Goal: Check status: Check status

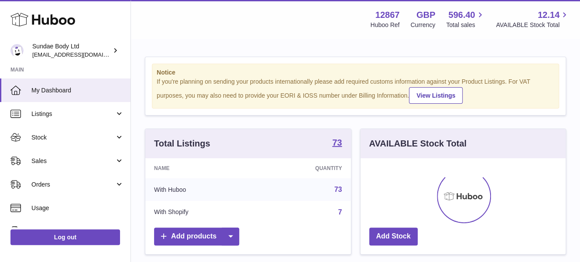
scroll to position [136, 209]
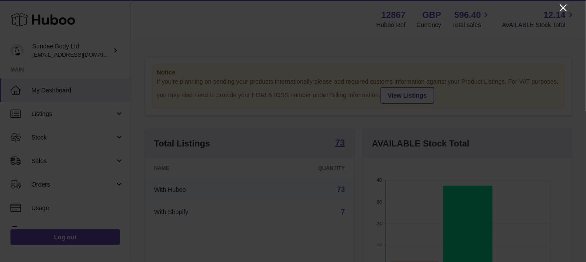
click at [563, 7] on icon "Close" at bounding box center [563, 7] width 7 height 7
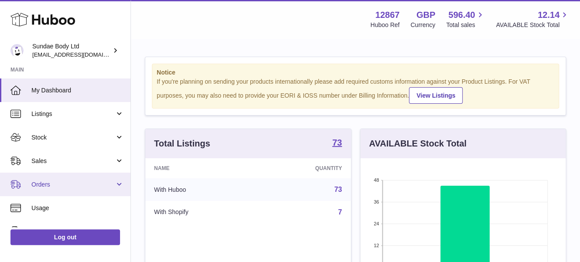
click at [72, 185] on span "Orders" at bounding box center [72, 185] width 83 height 8
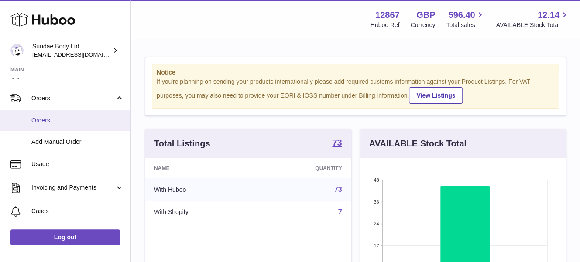
scroll to position [87, 0]
click at [70, 121] on span "Orders" at bounding box center [77, 120] width 93 height 8
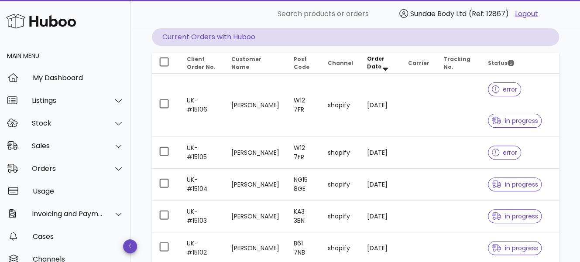
scroll to position [87, 0]
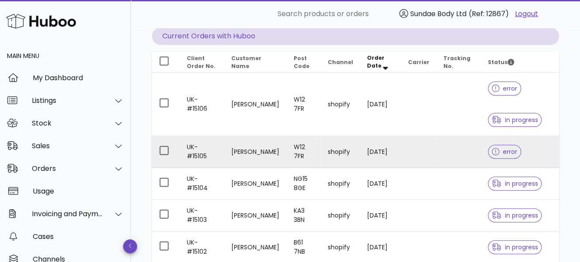
click at [250, 150] on td "Enza Rullo" at bounding box center [255, 152] width 62 height 32
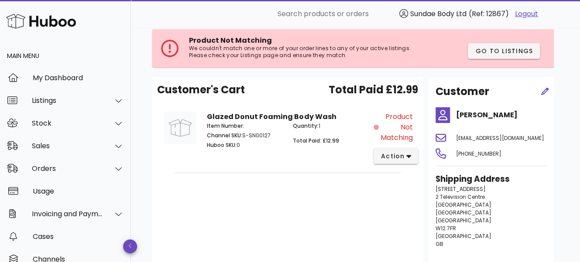
scroll to position [46, 0]
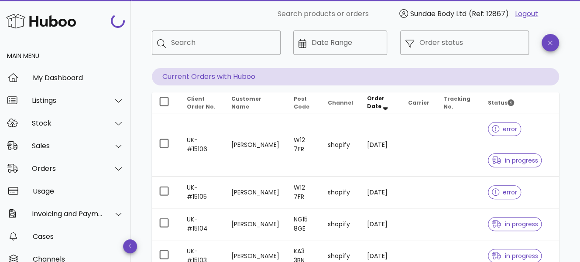
scroll to position [87, 0]
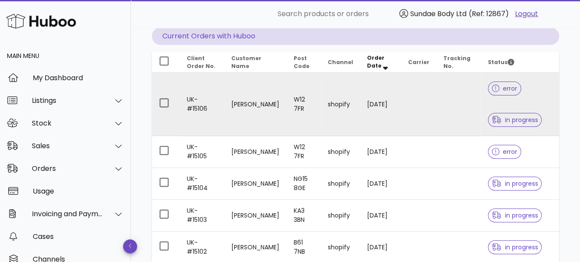
click at [298, 103] on td "W12 7FR" at bounding box center [304, 104] width 34 height 63
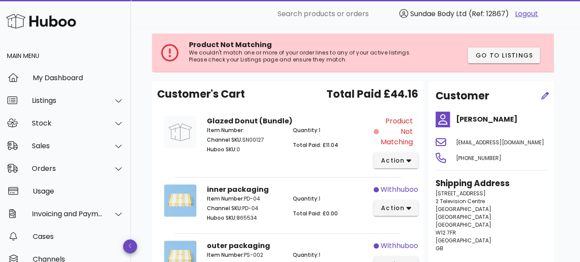
scroll to position [44, 0]
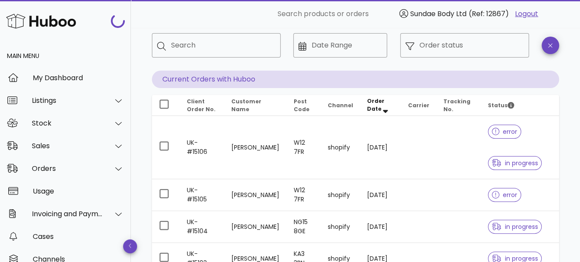
scroll to position [87, 0]
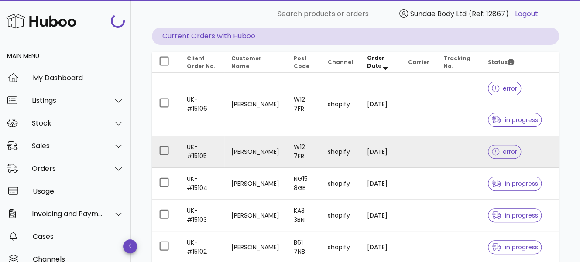
click at [244, 151] on td "Enza Rullo" at bounding box center [255, 152] width 62 height 32
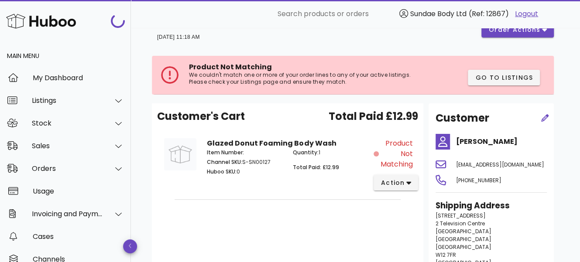
scroll to position [87, 0]
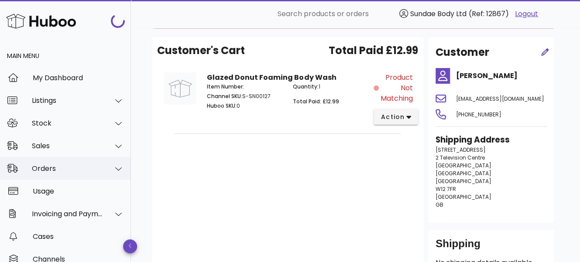
click at [65, 165] on div "Orders" at bounding box center [67, 169] width 71 height 8
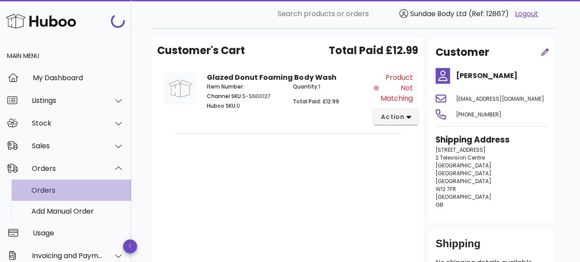
click at [62, 193] on div "Orders" at bounding box center [77, 190] width 93 height 8
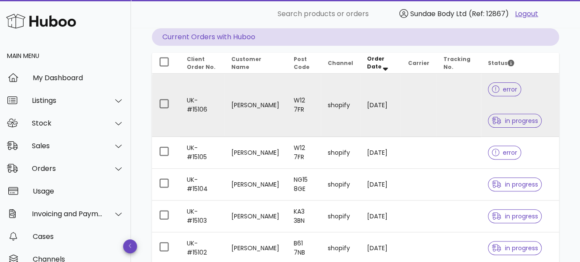
scroll to position [87, 0]
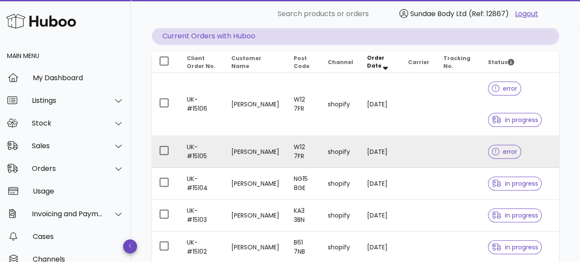
click at [252, 153] on td "[PERSON_NAME]" at bounding box center [255, 152] width 62 height 32
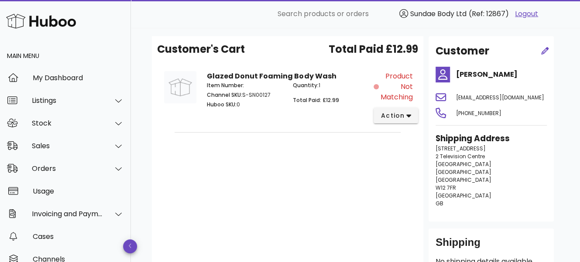
scroll to position [87, 0]
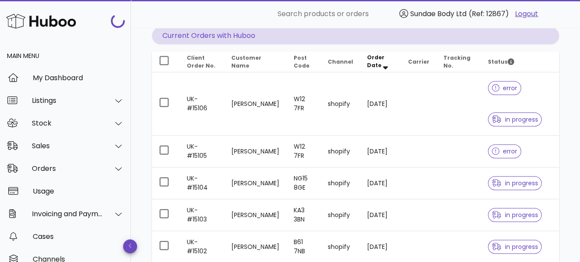
scroll to position [87, 0]
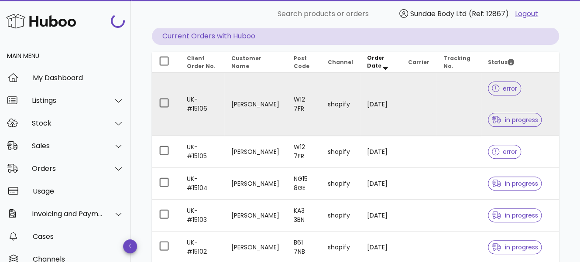
click at [240, 100] on td "[PERSON_NAME]" at bounding box center [255, 104] width 62 height 63
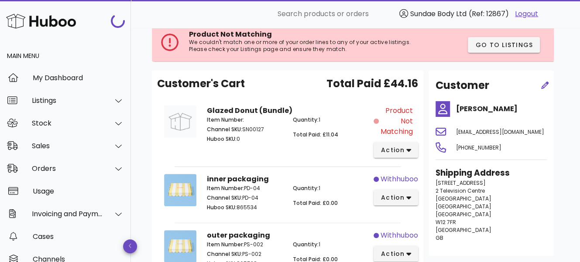
scroll to position [53, 0]
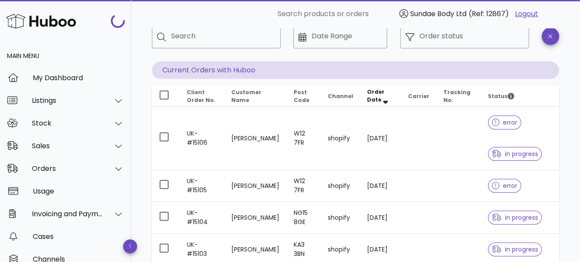
scroll to position [87, 0]
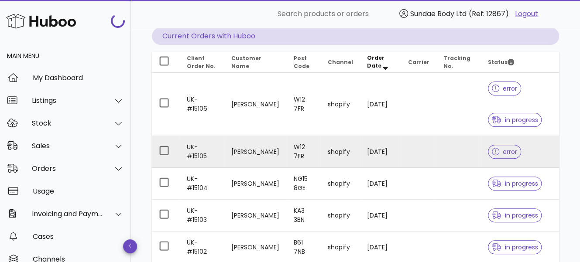
click at [245, 155] on td "Enza Rullo" at bounding box center [255, 152] width 62 height 32
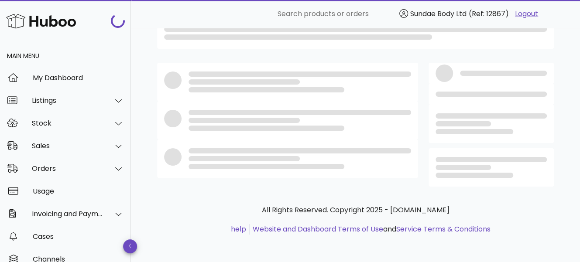
scroll to position [87, 0]
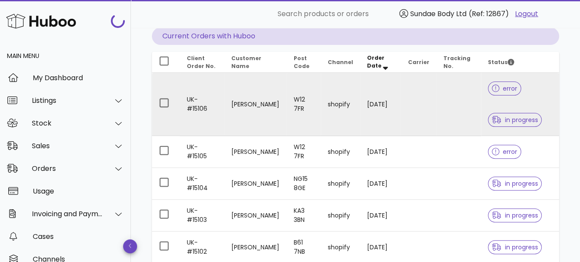
click at [236, 106] on td "Enza Rullo" at bounding box center [255, 104] width 62 height 63
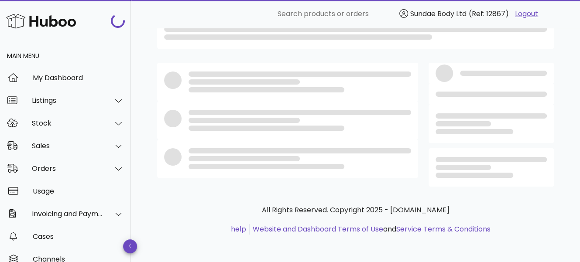
scroll to position [87, 0]
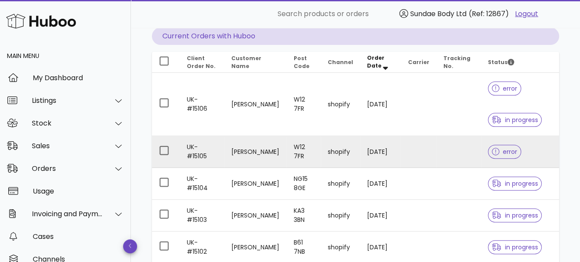
click at [221, 149] on td "UK-#15105" at bounding box center [202, 152] width 45 height 32
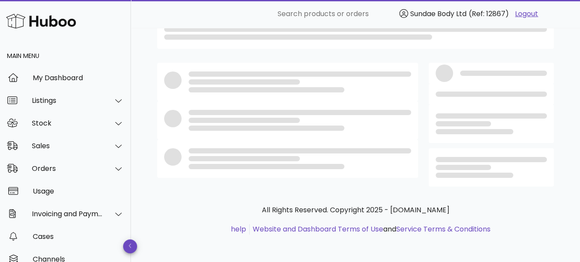
scroll to position [87, 0]
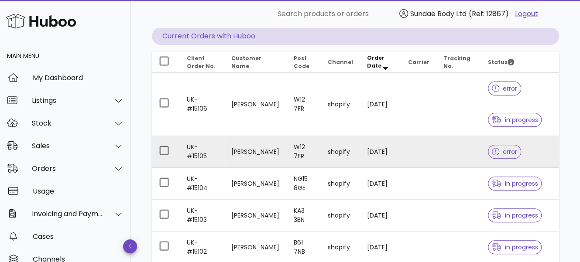
click at [251, 153] on td "Enza Rullo" at bounding box center [255, 152] width 62 height 32
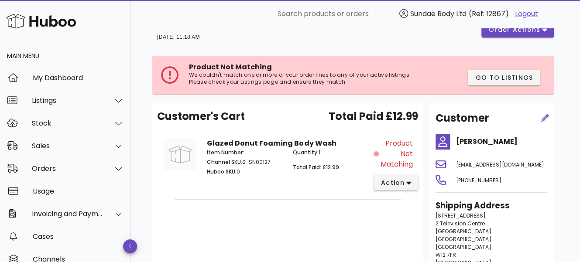
scroll to position [87, 0]
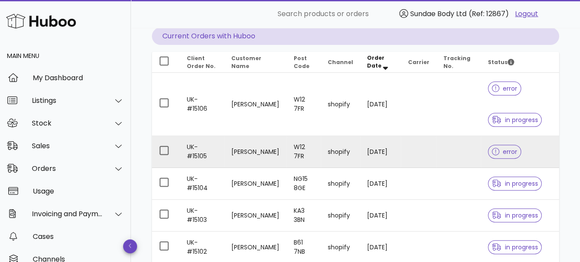
click at [253, 155] on td "Enza Rullo" at bounding box center [255, 152] width 62 height 32
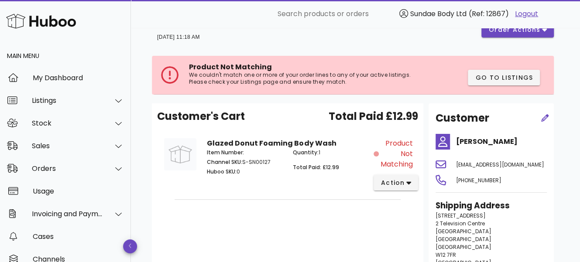
scroll to position [87, 0]
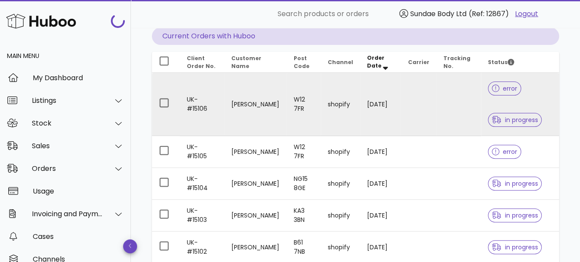
click at [244, 103] on td "Enza Rullo" at bounding box center [255, 104] width 62 height 63
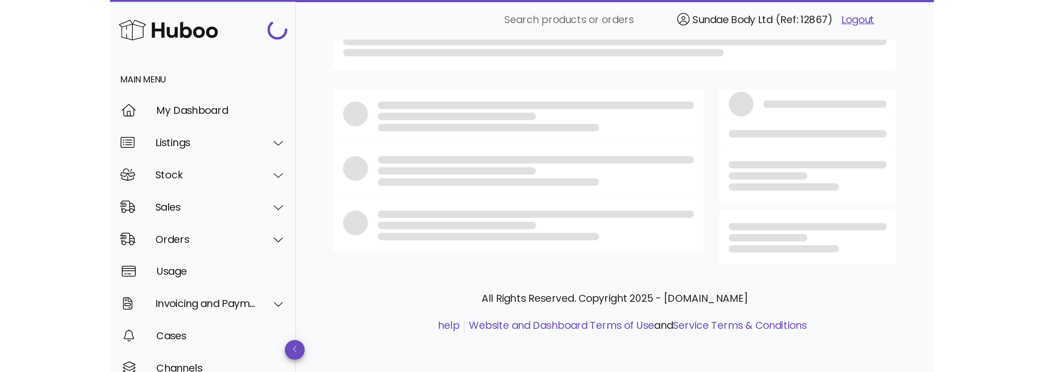
scroll to position [87, 0]
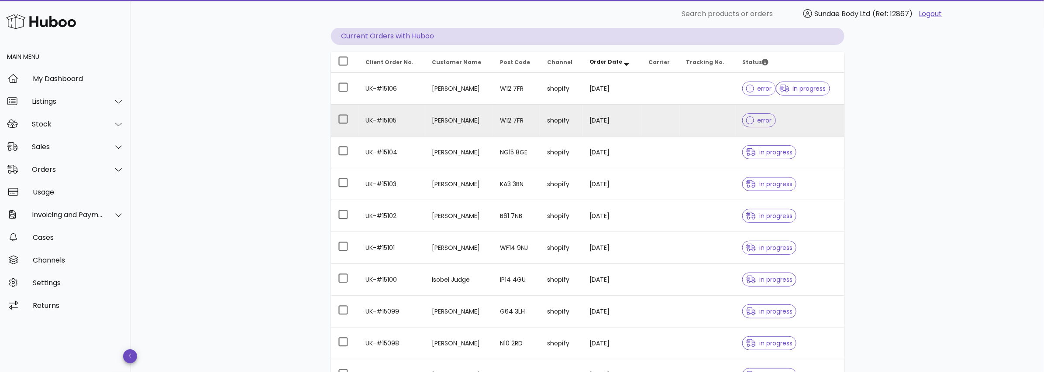
click at [437, 119] on td "Enza Rullo" at bounding box center [459, 121] width 68 height 32
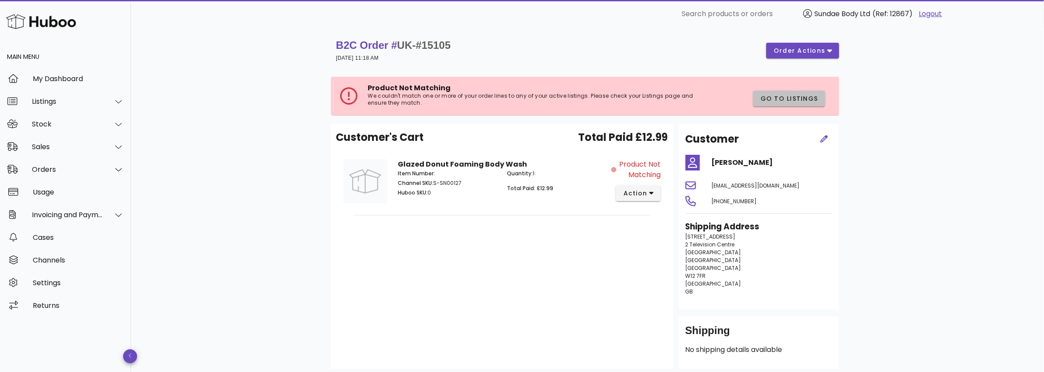
click at [580, 99] on span "Go to Listings" at bounding box center [789, 98] width 58 height 9
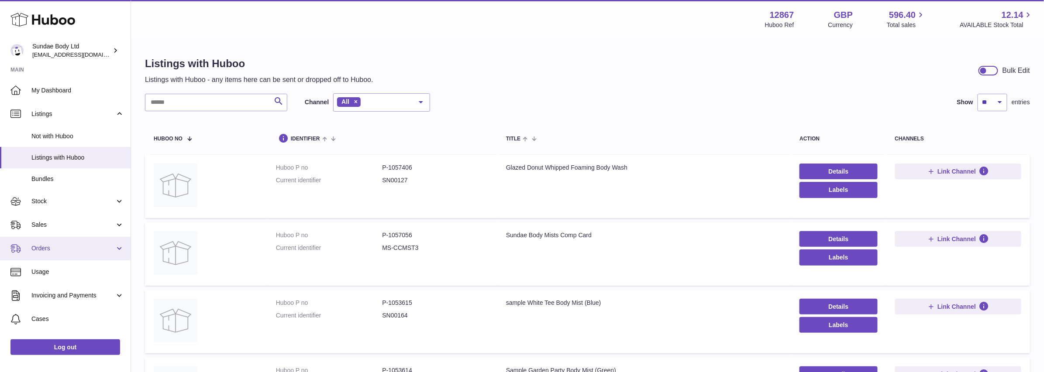
click at [44, 247] on span "Orders" at bounding box center [72, 249] width 83 height 8
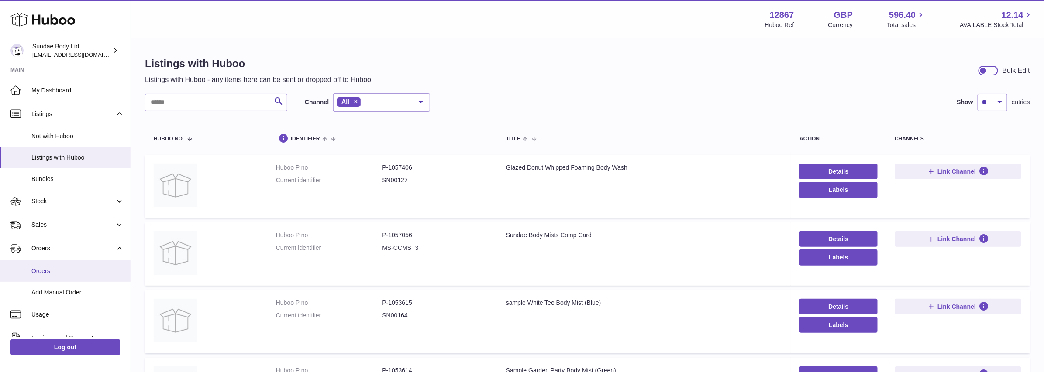
click at [38, 267] on span "Orders" at bounding box center [77, 271] width 93 height 8
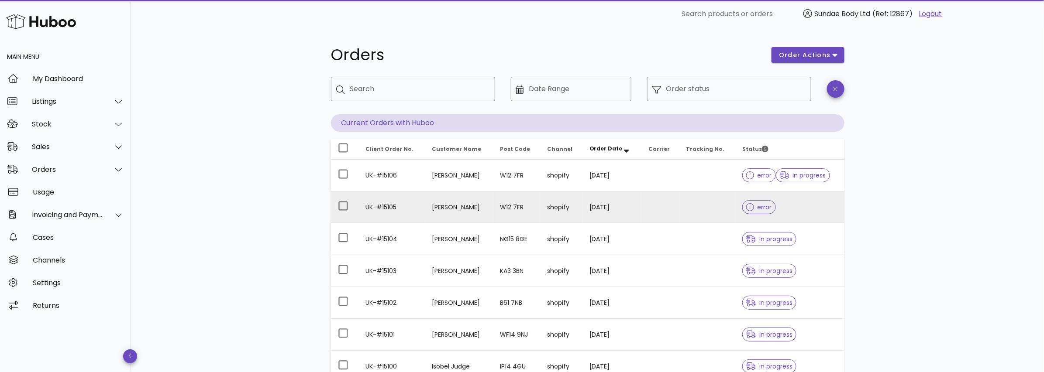
click at [452, 207] on td "[PERSON_NAME]" at bounding box center [459, 208] width 68 height 32
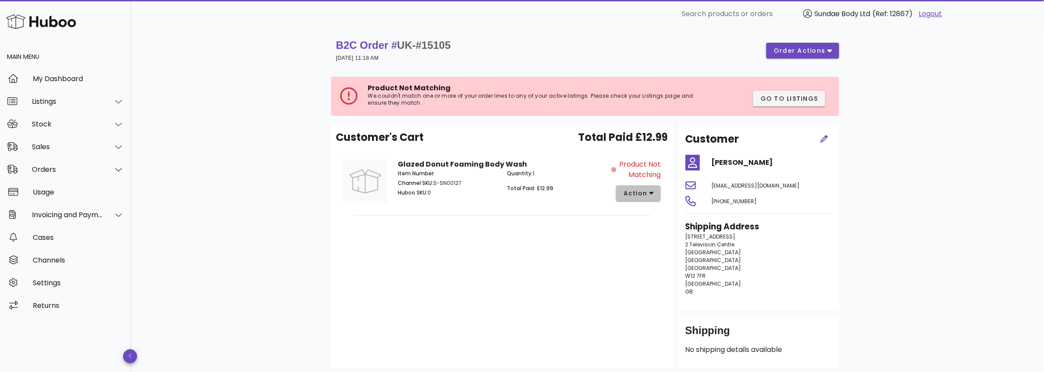
click at [654, 194] on button "action" at bounding box center [638, 194] width 45 height 16
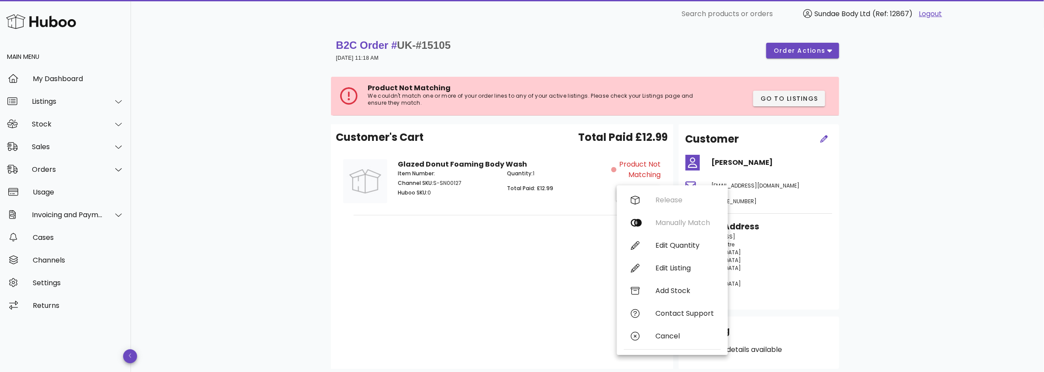
click at [574, 254] on div "Customer's Cart Total Paid £12.99 Glazed Donut Foaming Body Wash Item Number: C…" at bounding box center [502, 246] width 342 height 245
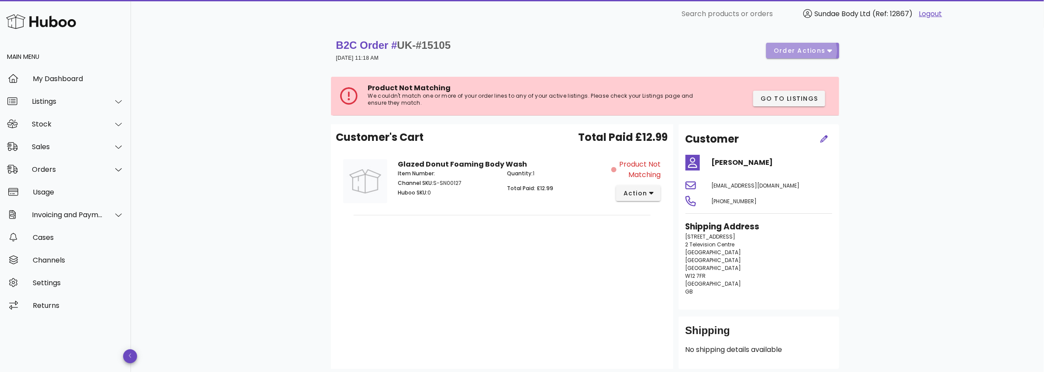
click at [829, 50] on icon "button" at bounding box center [829, 51] width 5 height 3
click at [896, 48] on div "B2C Order # UK-#15105 09 September 2025 at 11:18 AM order actions Product Not M…" at bounding box center [587, 234] width 913 height 412
click at [817, 100] on span "Go to Listings" at bounding box center [789, 98] width 58 height 9
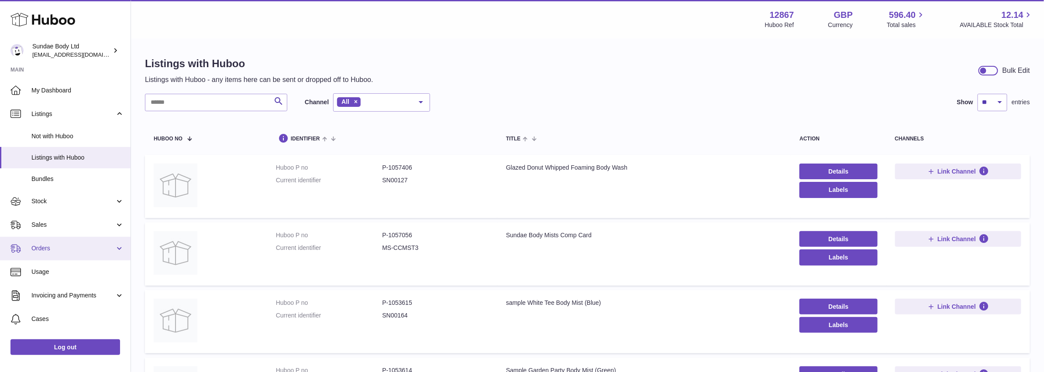
click at [39, 250] on span "Orders" at bounding box center [72, 249] width 83 height 8
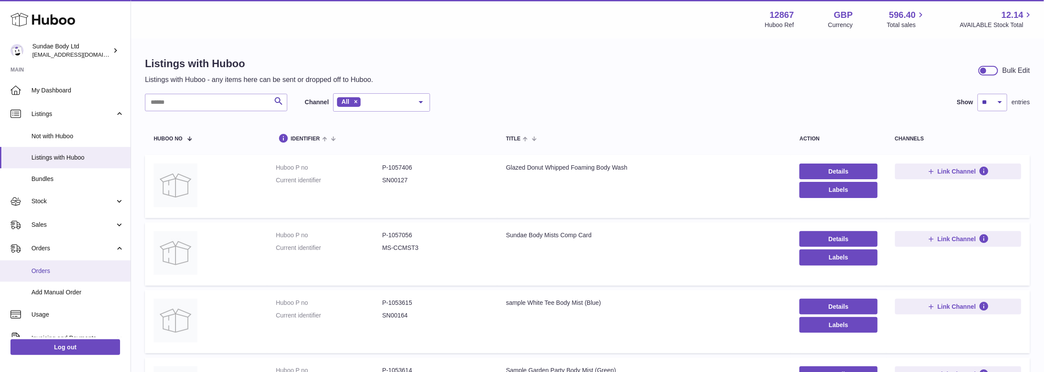
click at [39, 276] on link "Orders" at bounding box center [65, 271] width 131 height 21
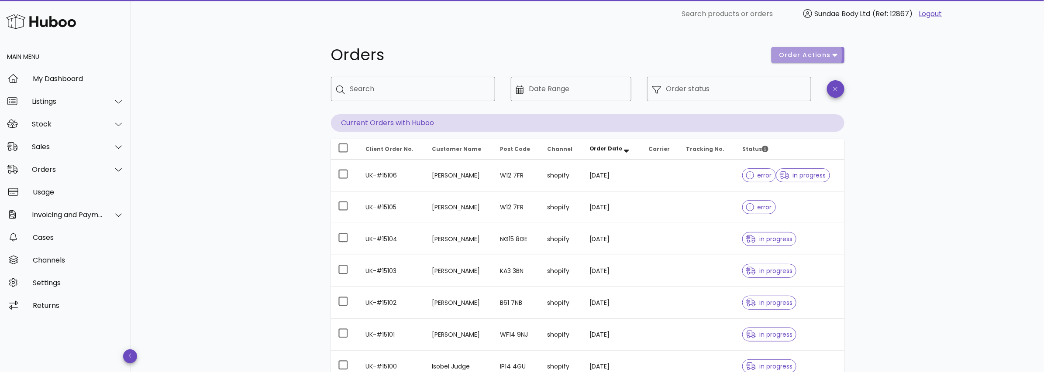
click at [830, 53] on span "order actions" at bounding box center [805, 55] width 52 height 9
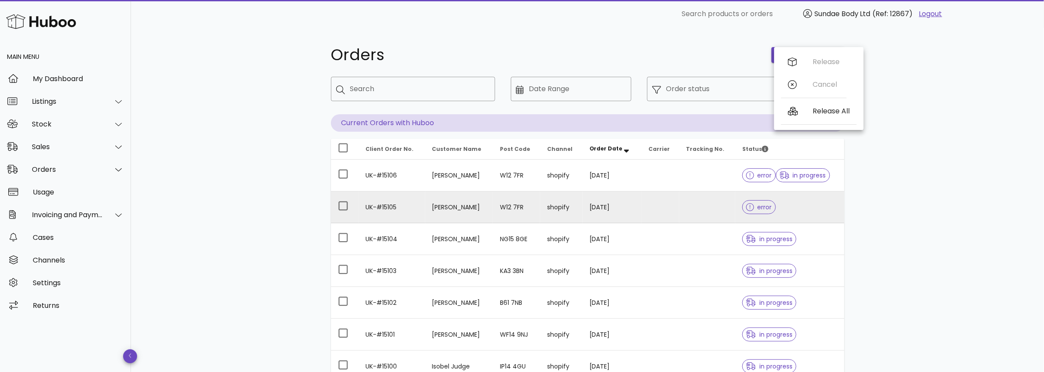
click at [454, 210] on td "[PERSON_NAME]" at bounding box center [459, 208] width 68 height 32
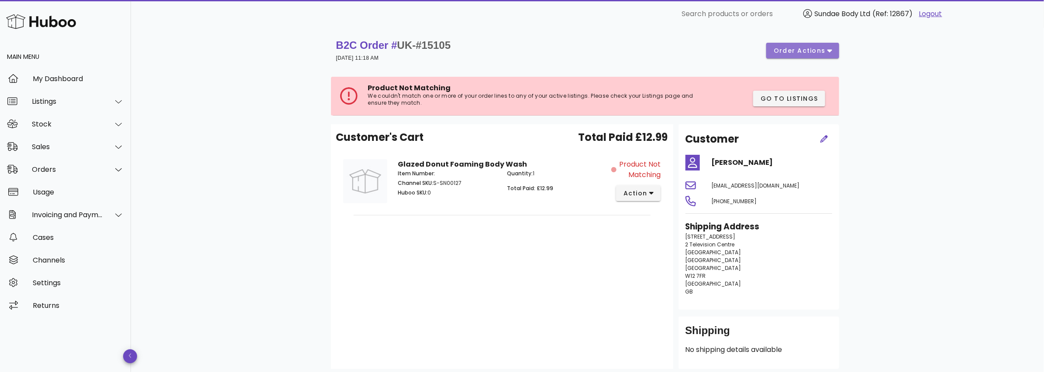
click at [828, 50] on icon "button" at bounding box center [829, 51] width 5 height 3
click at [997, 76] on div "B2C Order # UK-#15105 [DATE] 11:18 AM order actions Product Not Matching We cou…" at bounding box center [587, 234] width 913 height 412
click at [790, 96] on span "Go to Listings" at bounding box center [789, 98] width 58 height 9
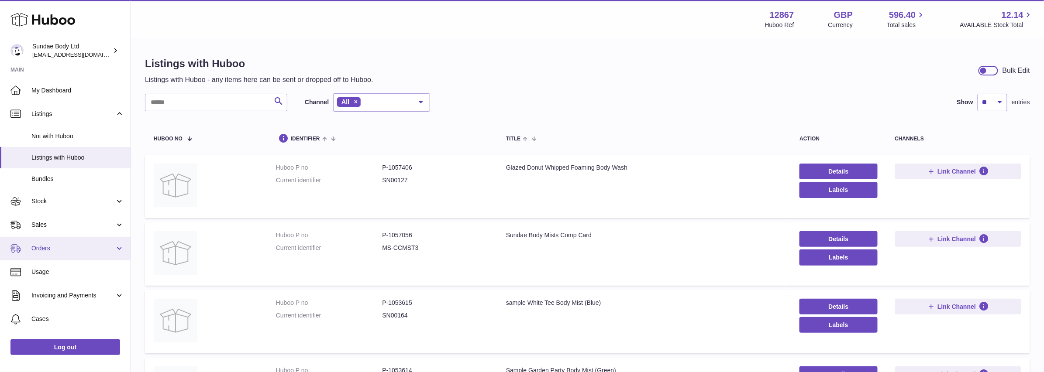
click at [60, 251] on span "Orders" at bounding box center [72, 249] width 83 height 8
click at [41, 250] on span "Orders" at bounding box center [72, 249] width 83 height 8
click at [98, 248] on span "Orders" at bounding box center [72, 249] width 83 height 8
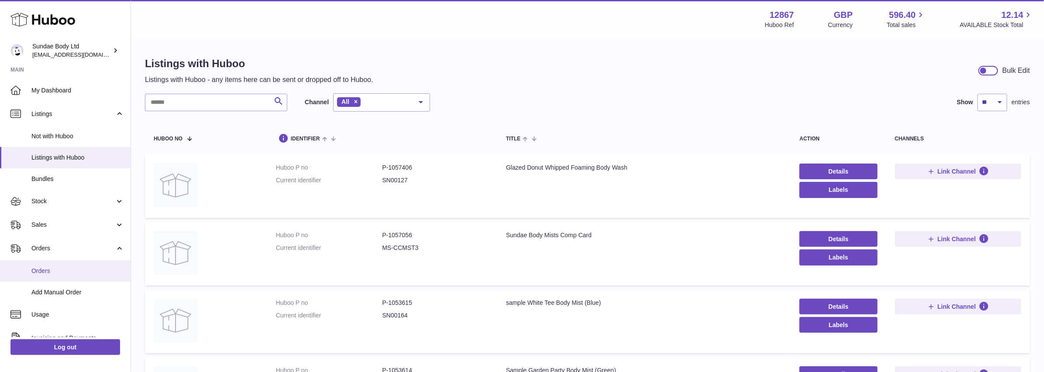
click at [66, 269] on span "Orders" at bounding box center [77, 271] width 93 height 8
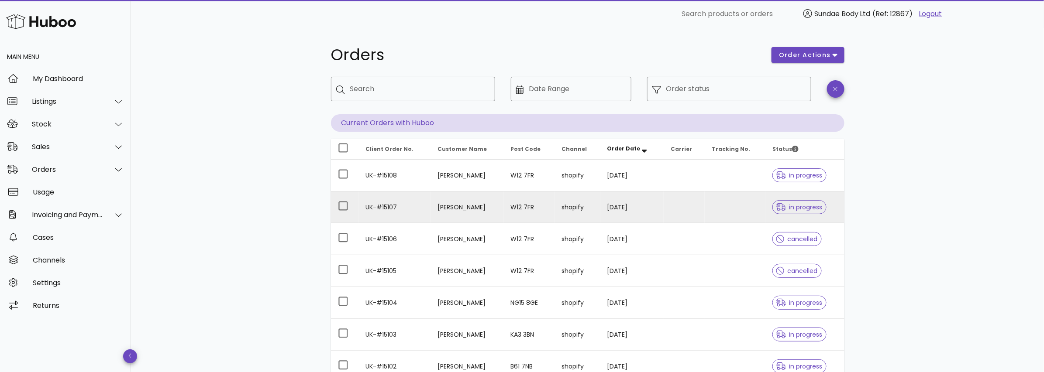
click at [453, 206] on td "[PERSON_NAME]" at bounding box center [467, 208] width 73 height 32
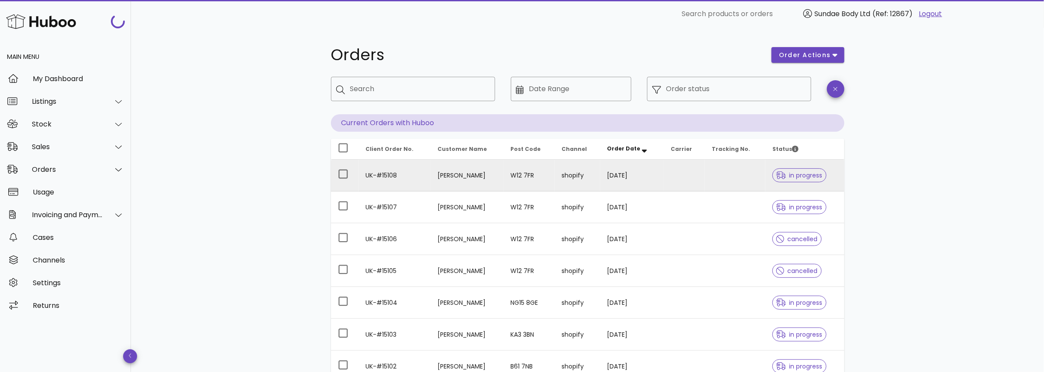
click at [433, 179] on td "[PERSON_NAME]" at bounding box center [467, 176] width 73 height 32
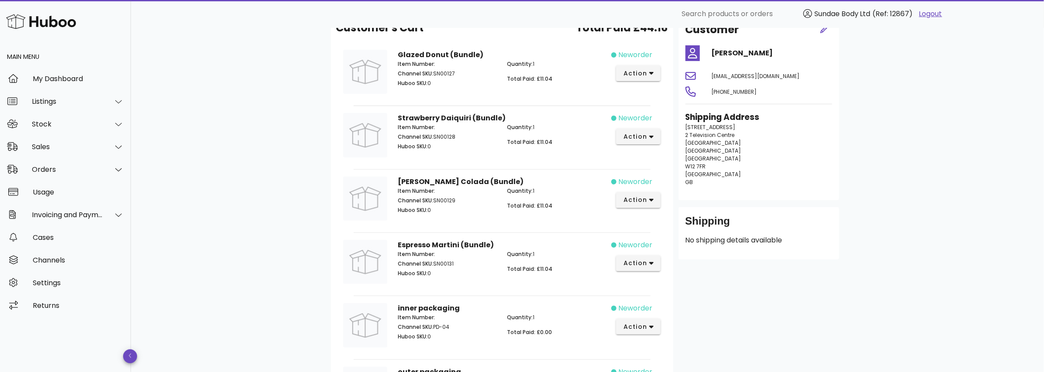
scroll to position [52, 0]
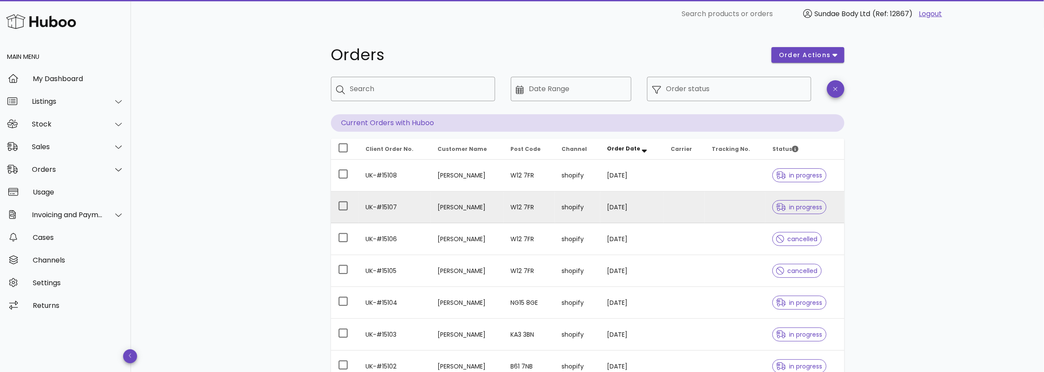
click at [442, 206] on td "Enza Rullo" at bounding box center [467, 208] width 73 height 32
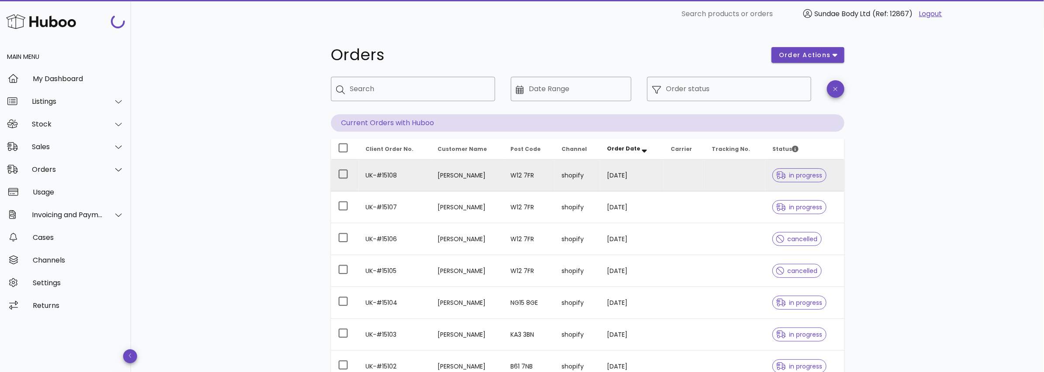
click at [445, 175] on td "Enza Rullo" at bounding box center [467, 176] width 73 height 32
